Goal: Task Accomplishment & Management: Manage account settings

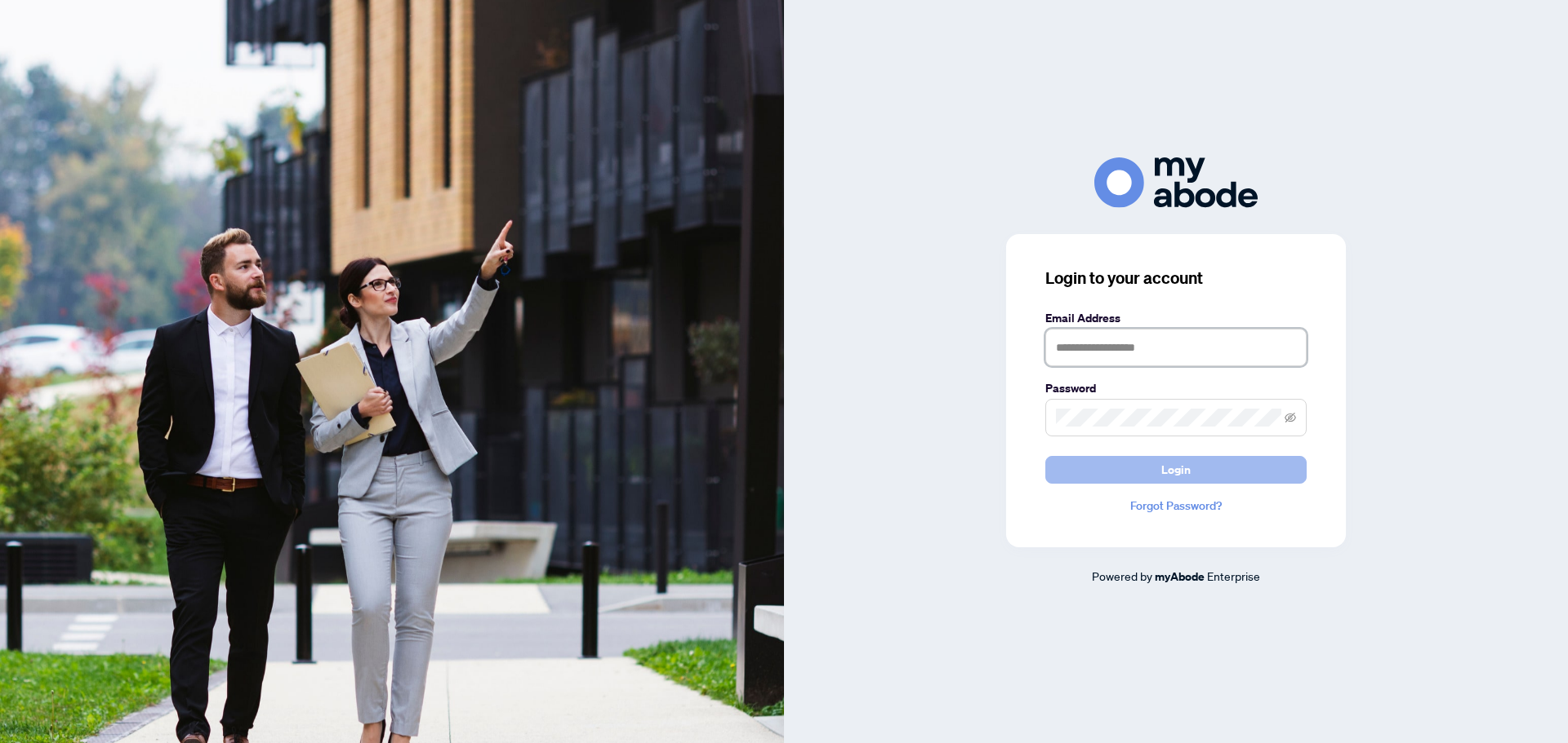
type input "**********"
click at [1171, 472] on span "Login" at bounding box center [1176, 470] width 30 height 26
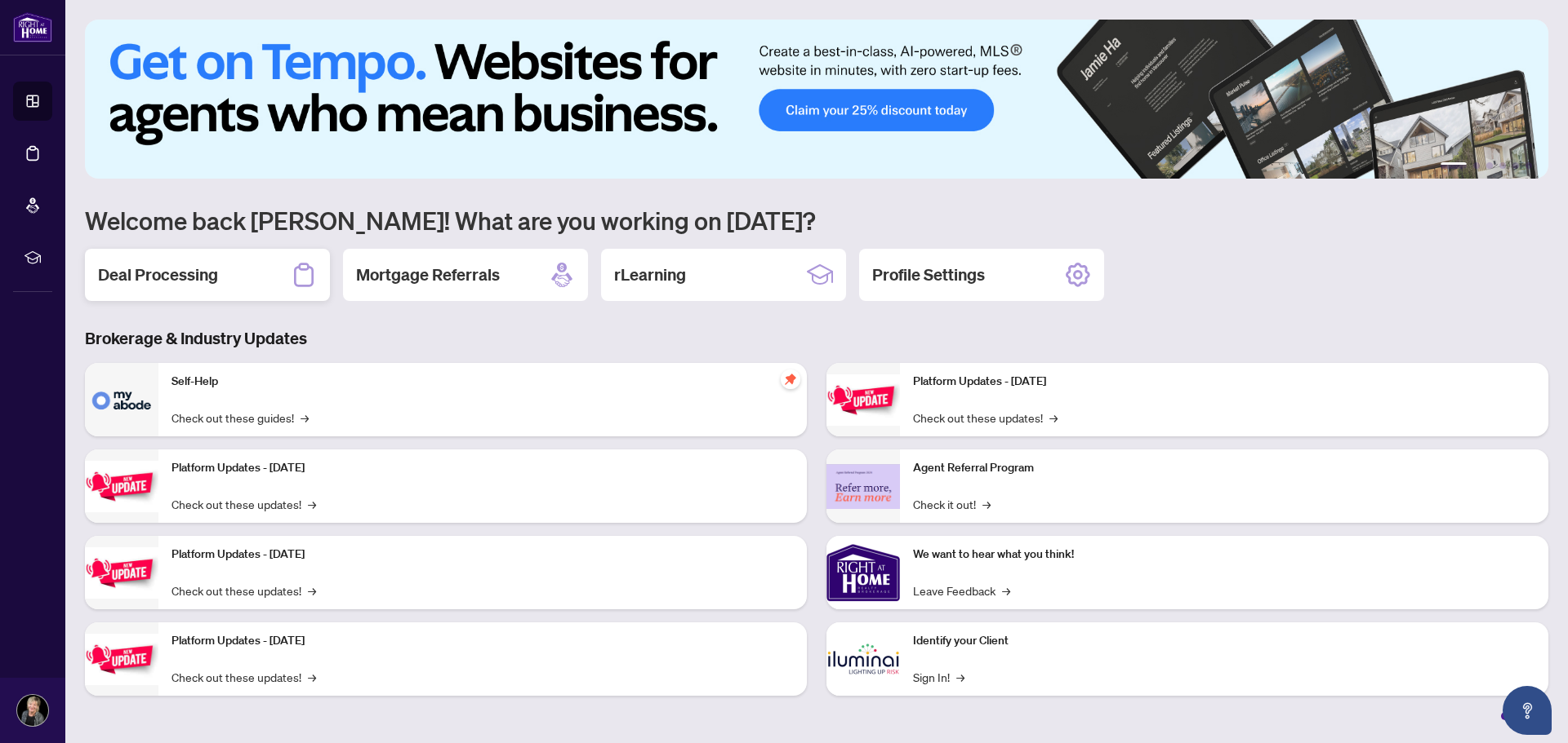
click at [239, 271] on div "Deal Processing" at bounding box center [207, 275] width 245 height 52
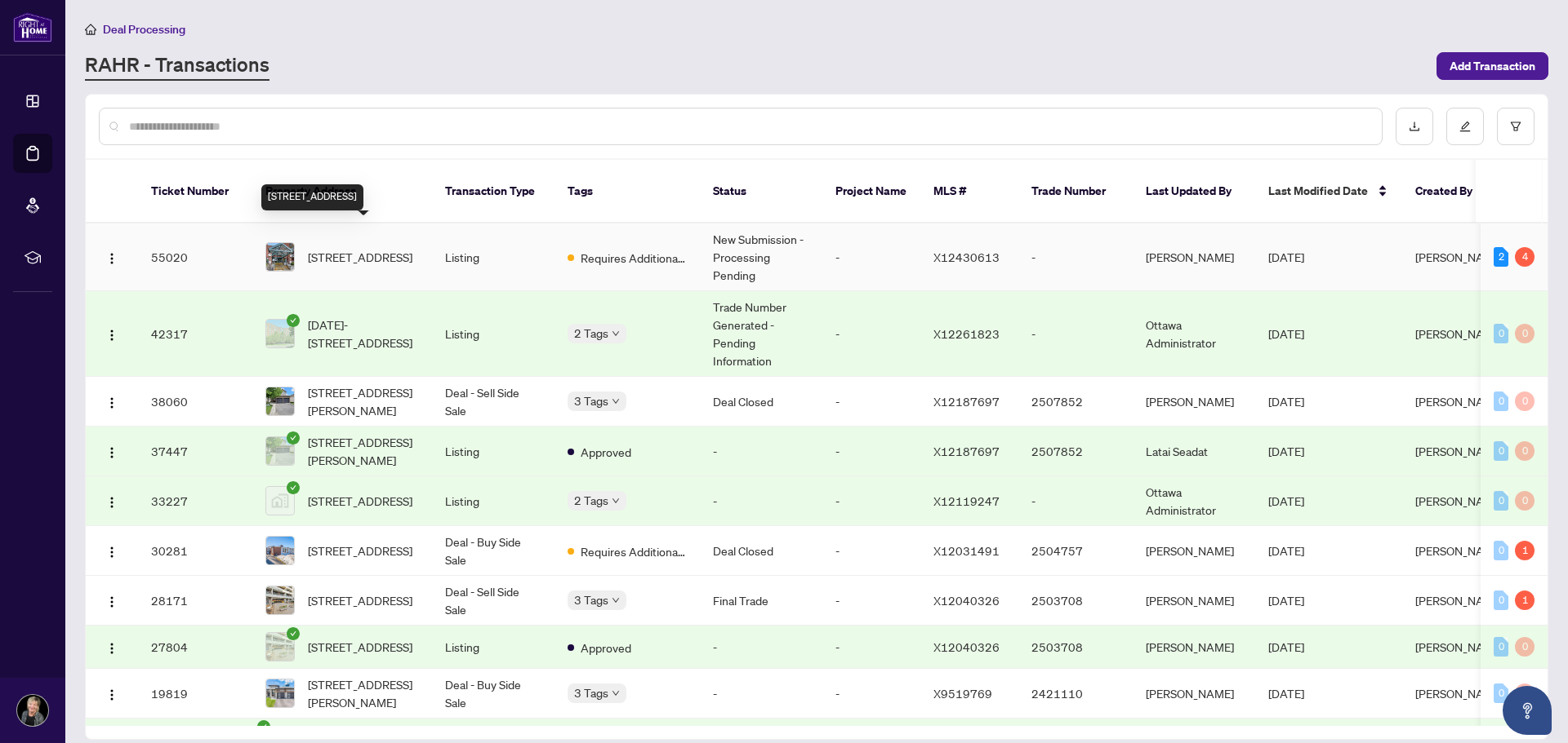
click at [335, 248] on span "[STREET_ADDRESS]" at bounding box center [360, 256] width 105 height 18
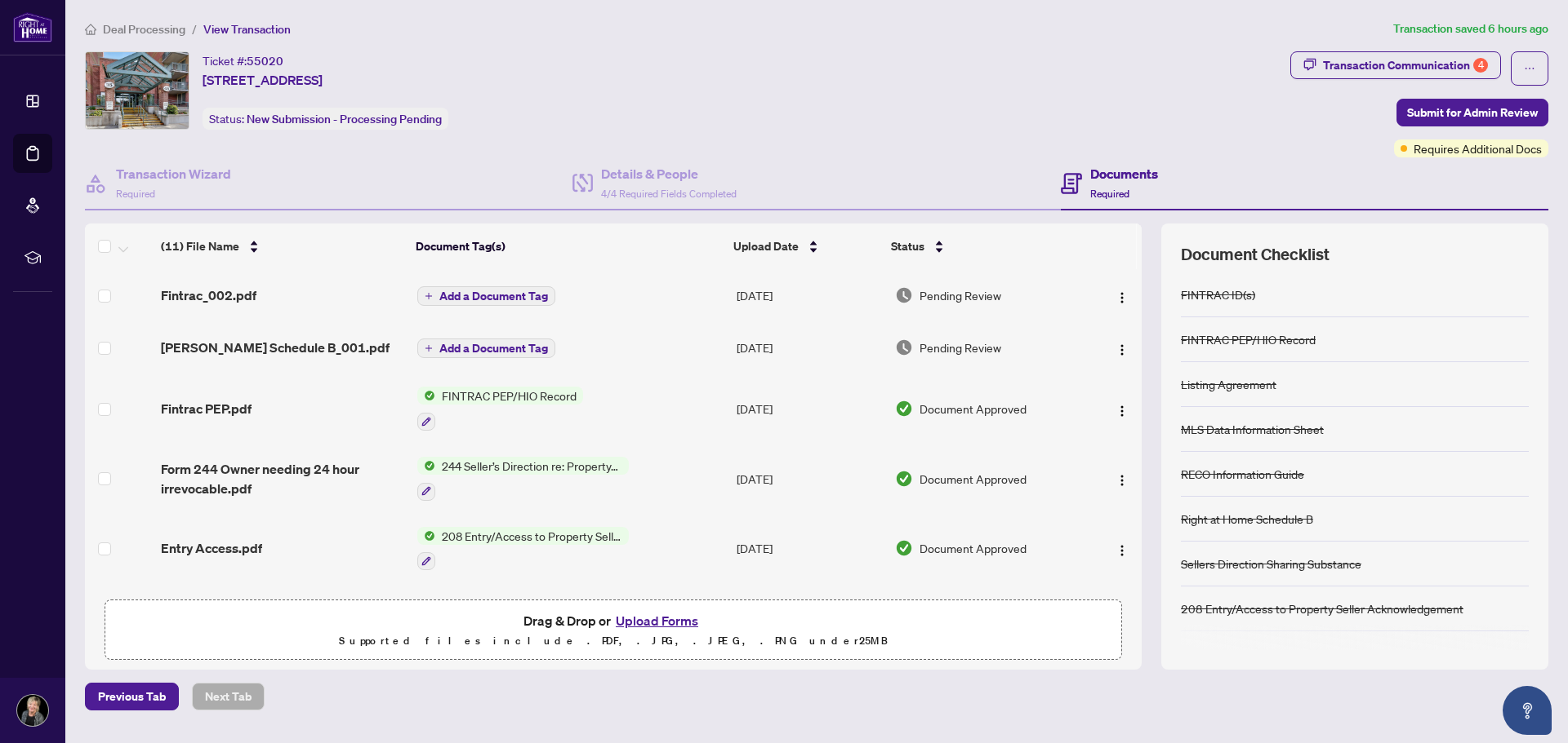
click at [659, 621] on button "Upload Forms" at bounding box center [657, 621] width 92 height 21
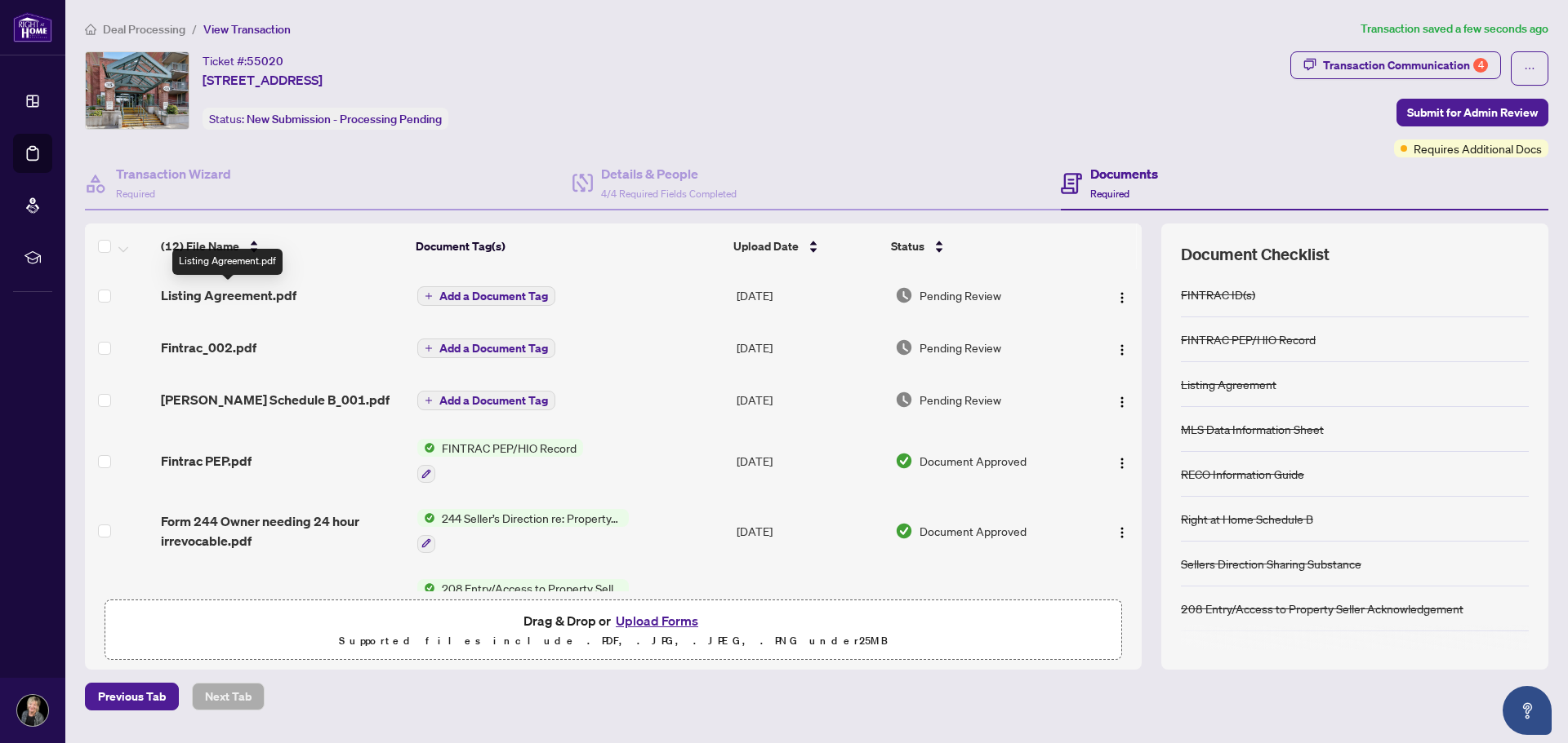
click at [226, 295] on span "Listing Agreement.pdf" at bounding box center [228, 296] width 135 height 19
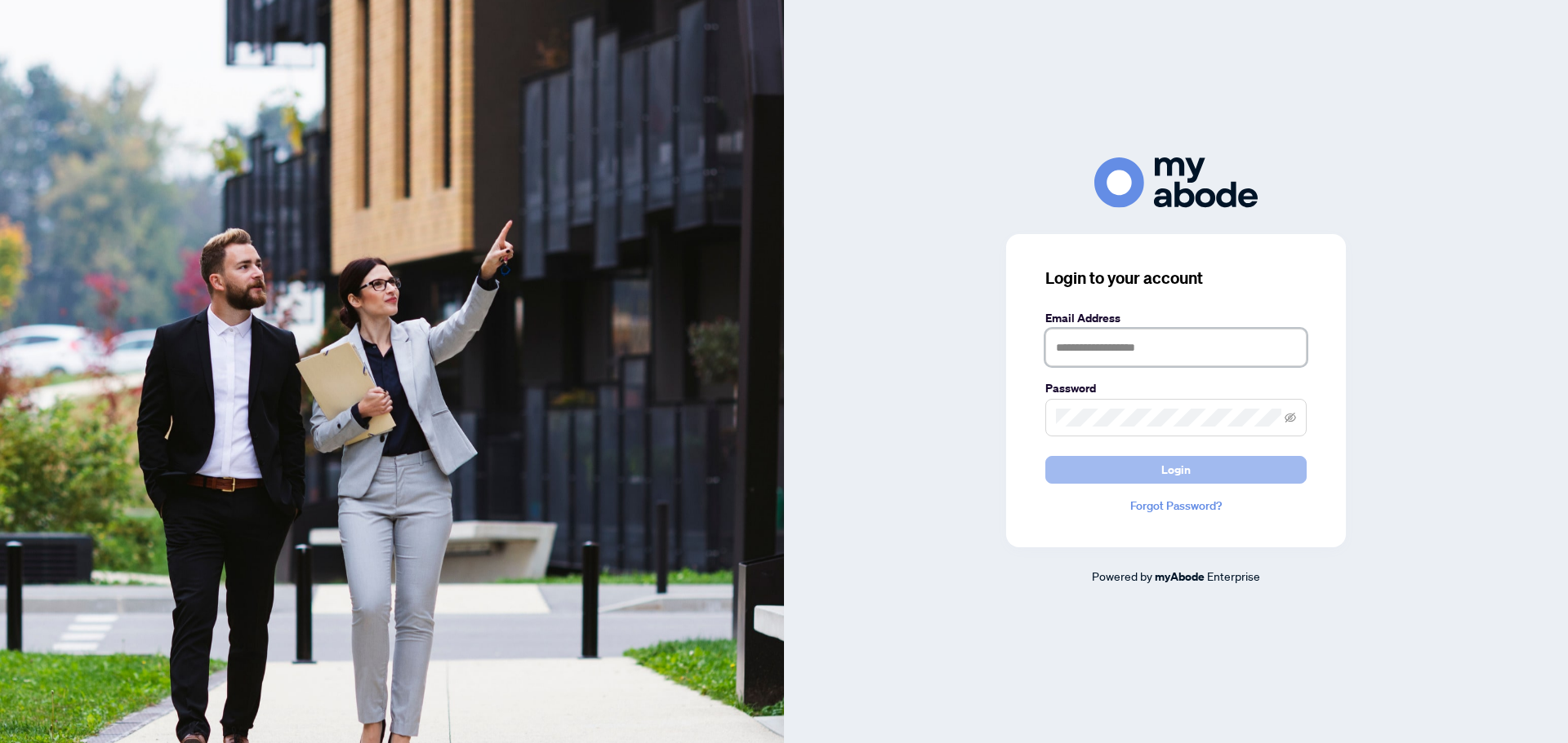
type input "**********"
click at [1172, 470] on span "Login" at bounding box center [1176, 470] width 30 height 26
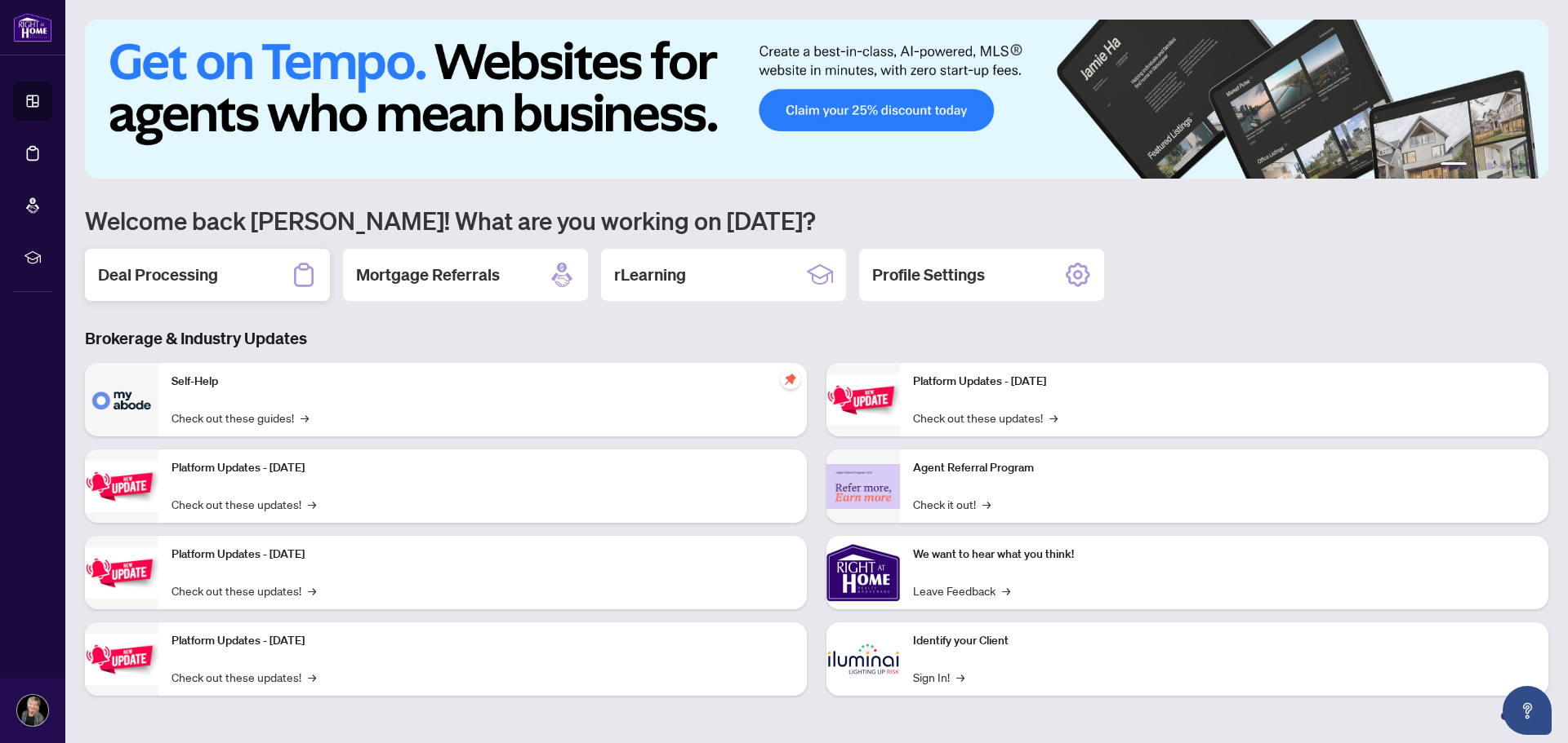
click at [227, 280] on div "Deal Processing" at bounding box center [207, 275] width 245 height 52
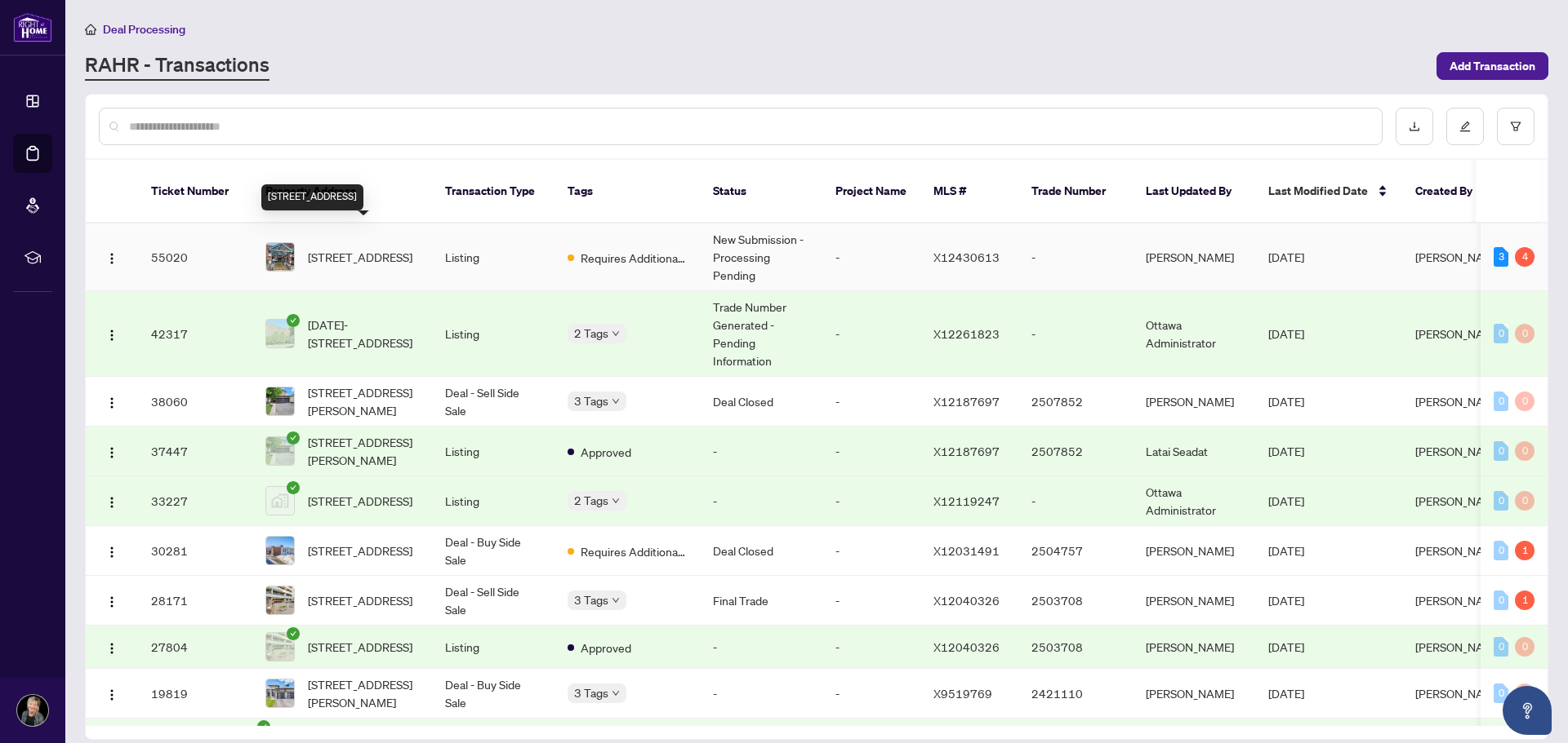
click at [362, 248] on span "[STREET_ADDRESS]" at bounding box center [360, 256] width 105 height 18
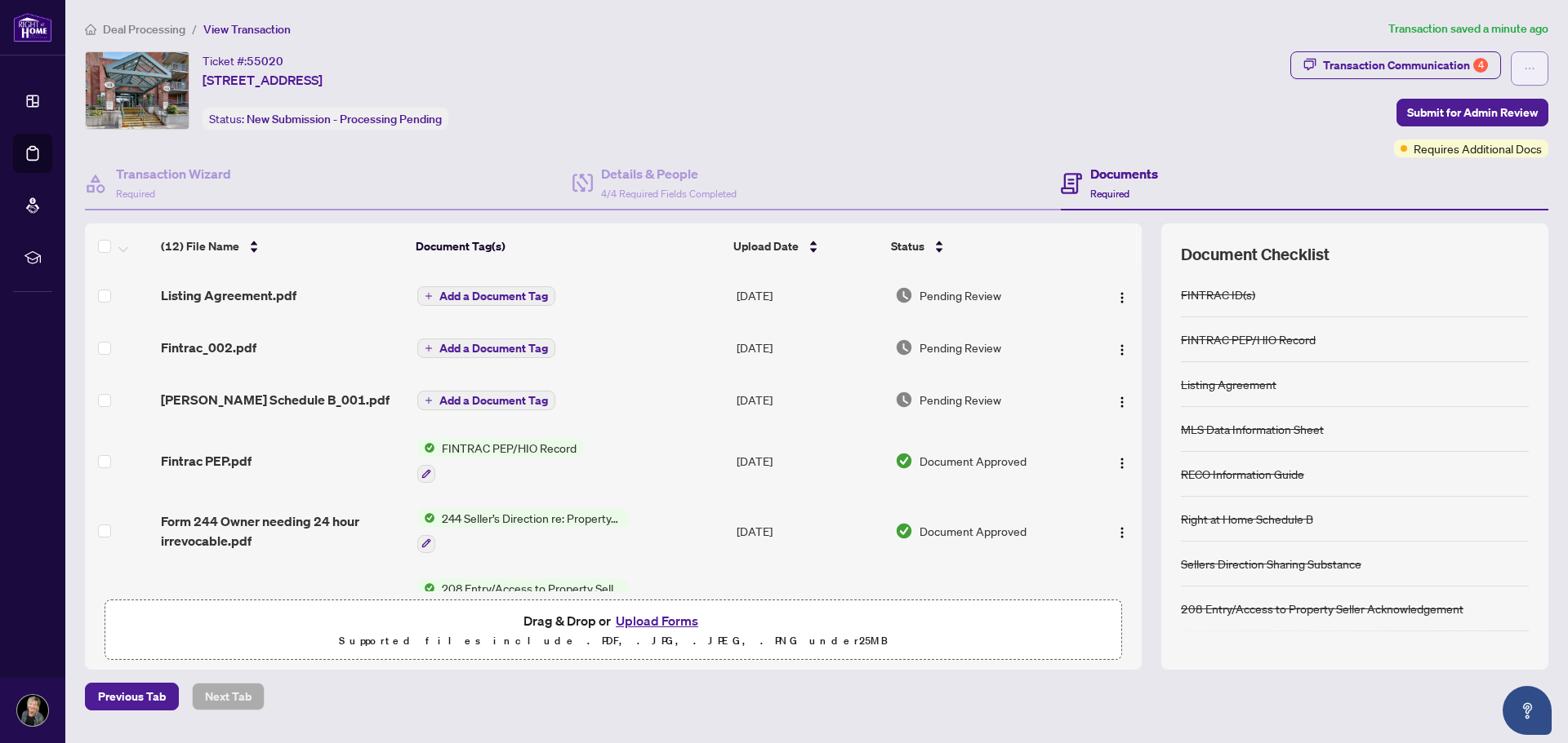
click at [1525, 69] on icon "ellipsis" at bounding box center [1530, 69] width 9 height 2
click at [1052, 77] on div "Ticket #: 55020 [STREET_ADDRESS] Status: New Submission - Processing Pending" at bounding box center [684, 91] width 1199 height 78
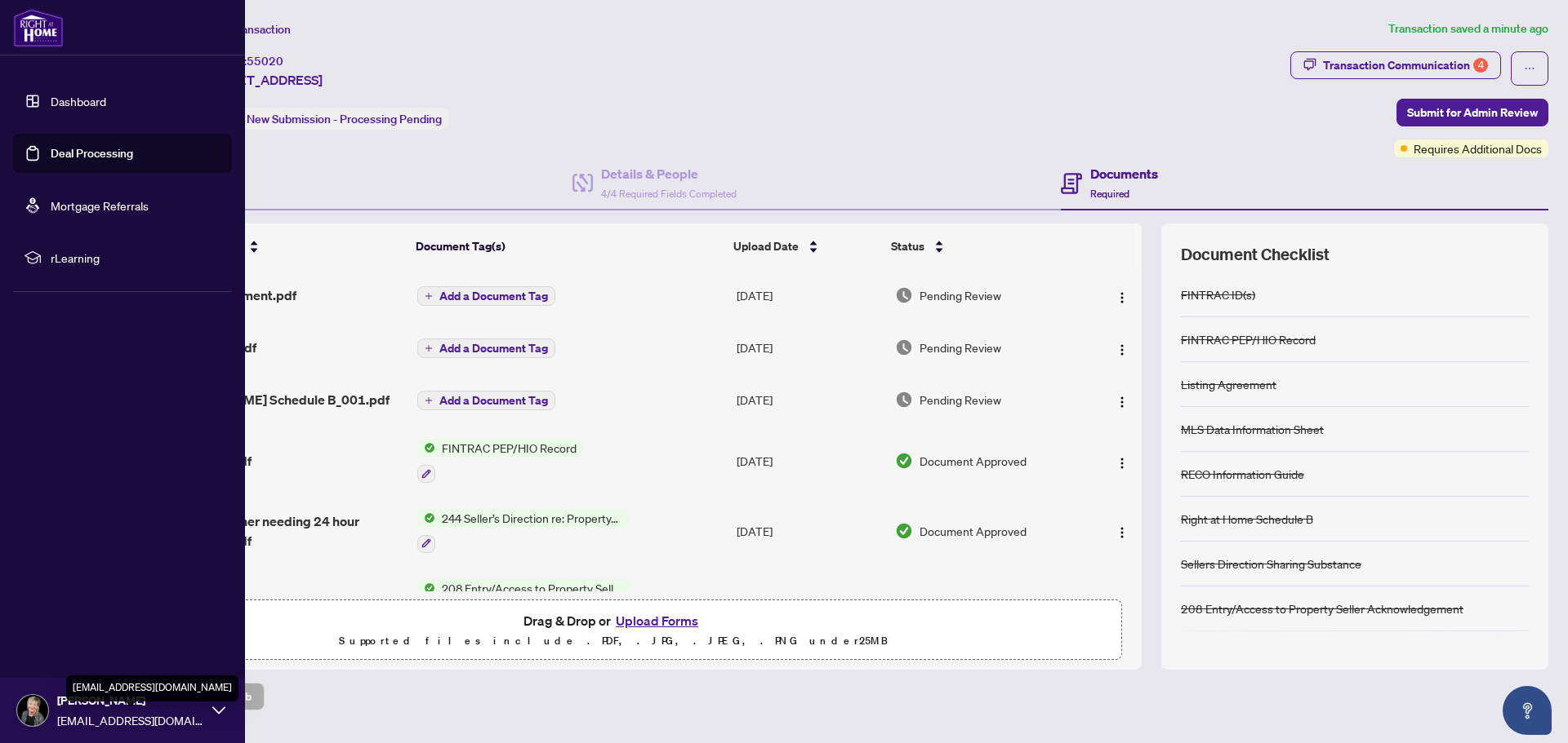
click at [138, 712] on span "[EMAIL_ADDRESS][DOMAIN_NAME]" at bounding box center [131, 720] width 147 height 18
click at [144, 706] on span "[PERSON_NAME]" at bounding box center [131, 701] width 147 height 18
click at [213, 711] on icon at bounding box center [218, 711] width 13 height 13
click at [82, 618] on span "Logout" at bounding box center [65, 614] width 37 height 26
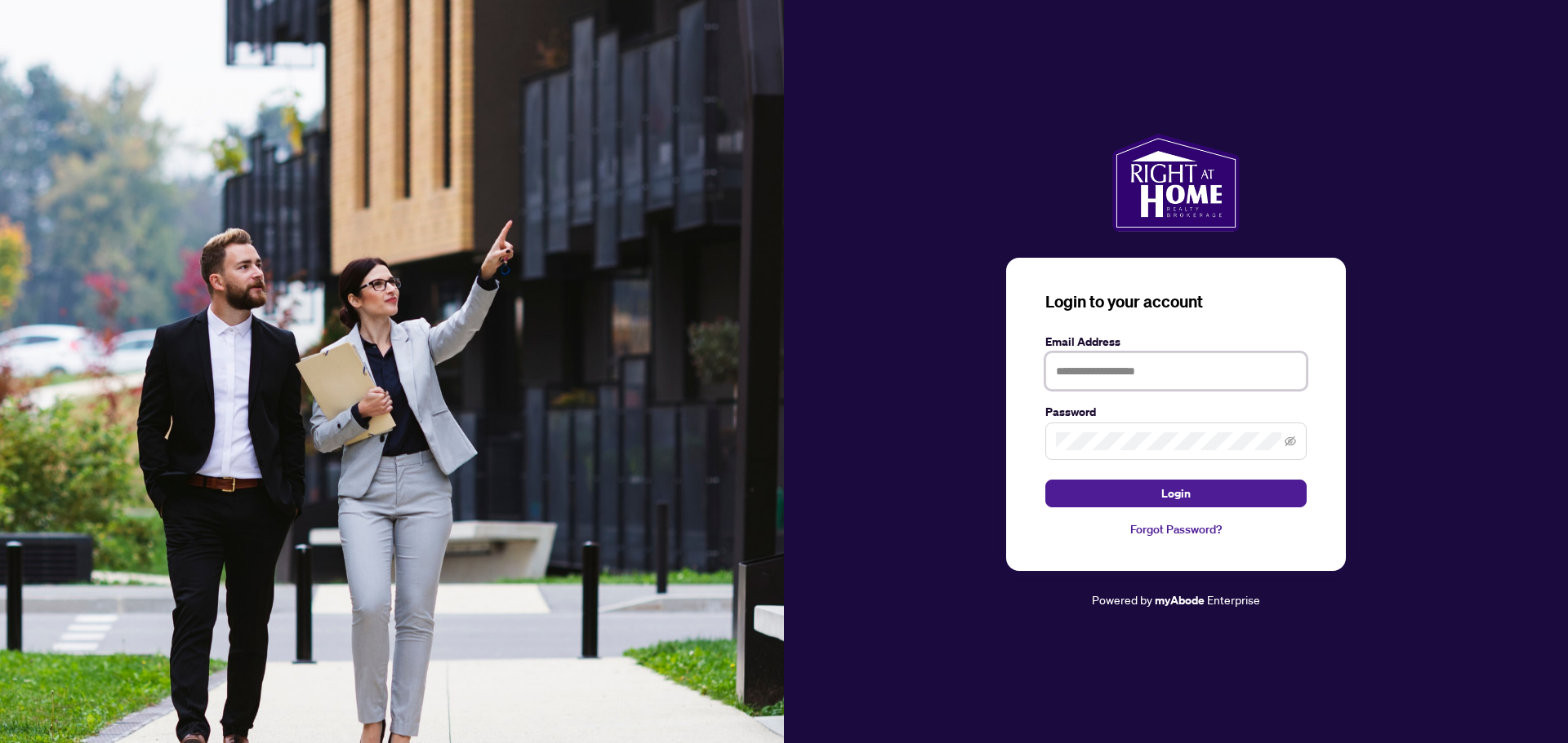
type input "**********"
